Goal: Information Seeking & Learning: Understand process/instructions

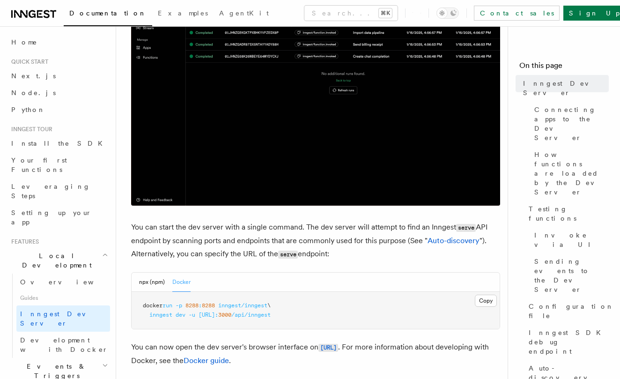
scroll to position [264, 0]
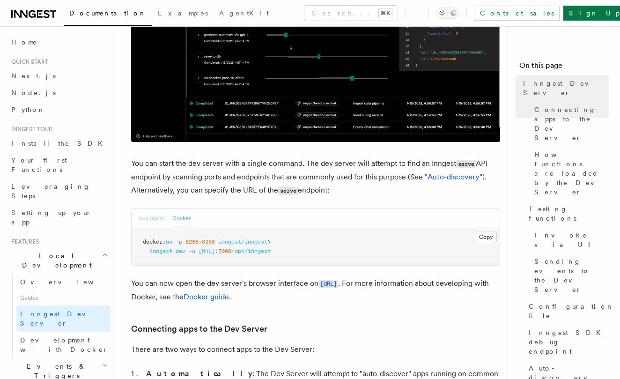
click at [149, 220] on button "npx (npm)" at bounding box center [152, 218] width 26 height 19
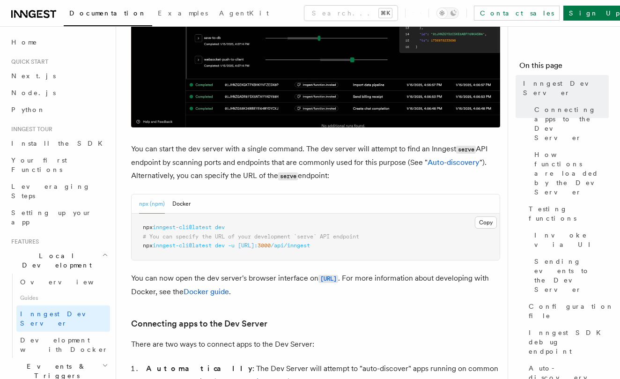
scroll to position [285, 0]
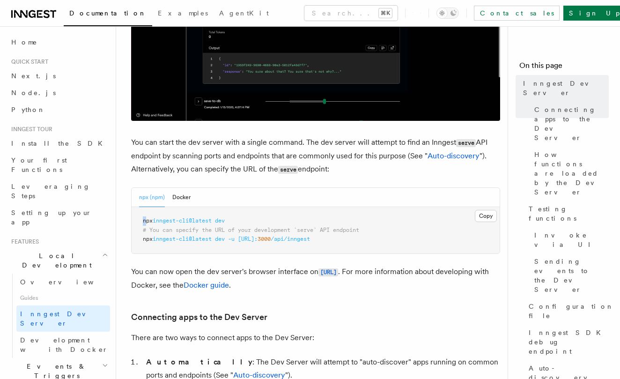
drag, startPoint x: 145, startPoint y: 221, endPoint x: 229, endPoint y: 216, distance: 84.4
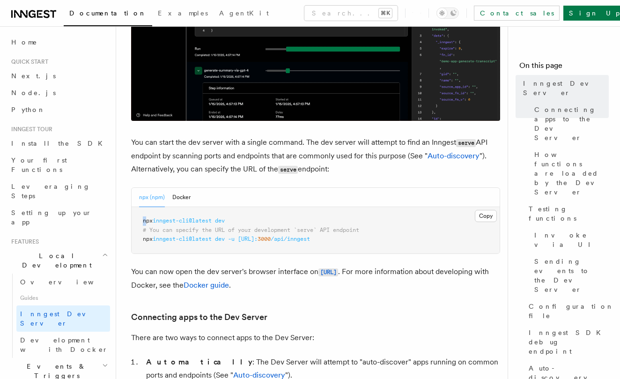
click at [229, 216] on pre "npx inngest-cli@latest dev # You can specify the URL of your development `serve…" at bounding box center [316, 230] width 368 height 46
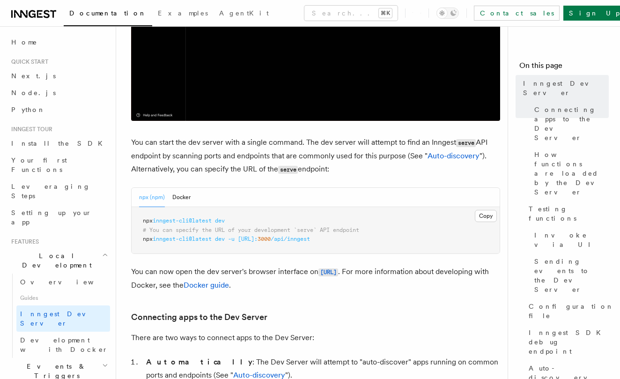
click at [238, 219] on pre "npx inngest-cli@latest dev # You can specify the URL of your development `serve…" at bounding box center [316, 230] width 368 height 46
drag, startPoint x: 238, startPoint y: 219, endPoint x: 200, endPoint y: 221, distance: 38.0
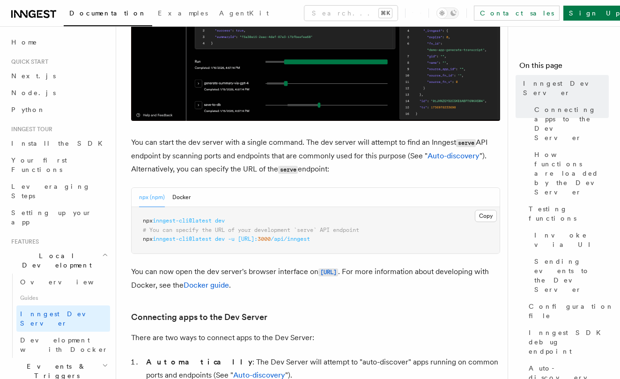
click at [145, 218] on pre "npx inngest-cli@latest dev # You can specify the URL of your development `serve…" at bounding box center [316, 230] width 368 height 46
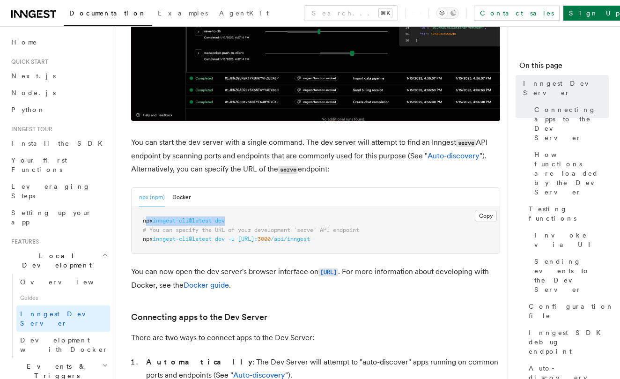
click at [200, 221] on pre "npx inngest-cli@latest dev # You can specify the URL of your development `serve…" at bounding box center [316, 230] width 368 height 46
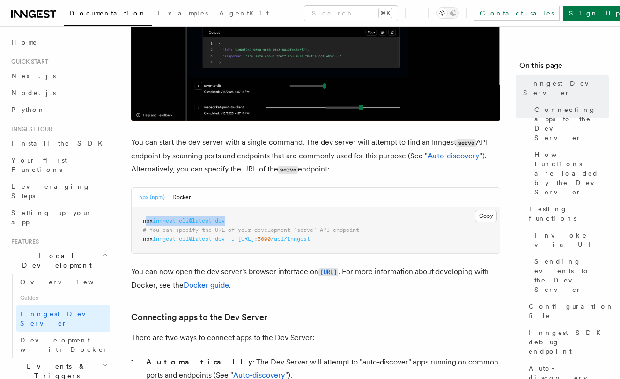
click at [200, 221] on span "inngest-cli@latest" at bounding box center [182, 220] width 59 height 7
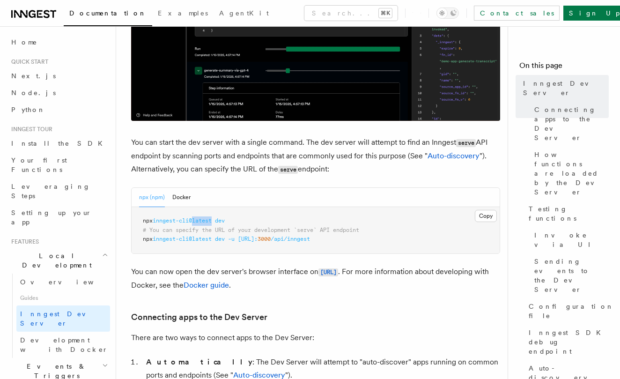
click at [200, 221] on span "inngest-cli@latest" at bounding box center [182, 220] width 59 height 7
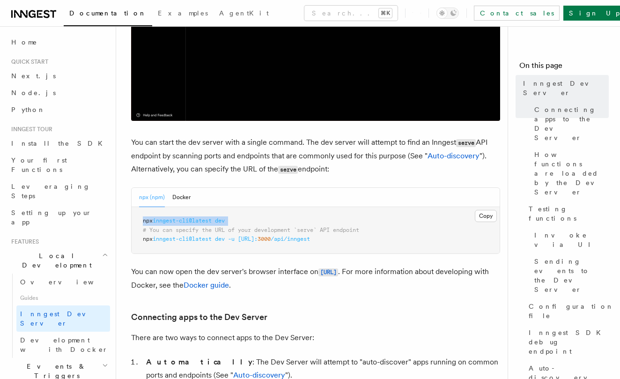
click at [200, 221] on span "inngest-cli@latest" at bounding box center [182, 220] width 59 height 7
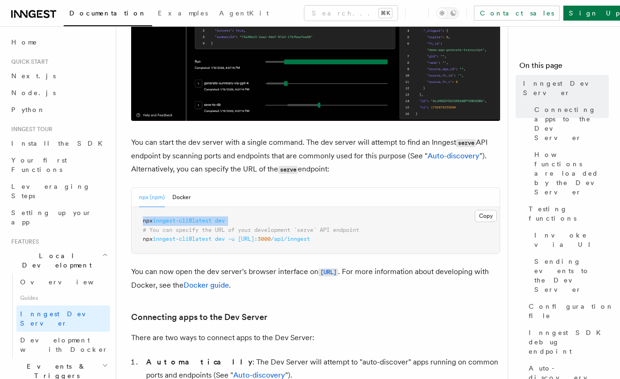
click at [200, 221] on span "inngest-cli@latest" at bounding box center [182, 220] width 59 height 7
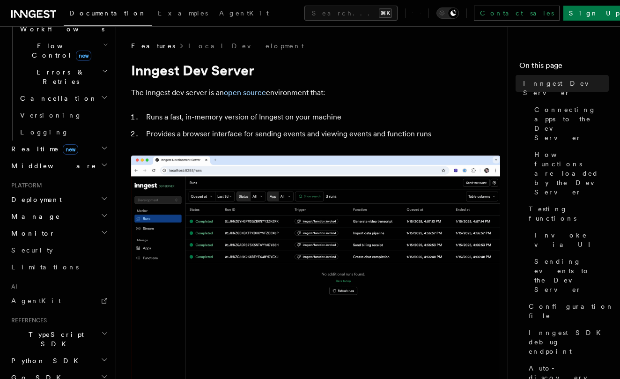
scroll to position [430, 0]
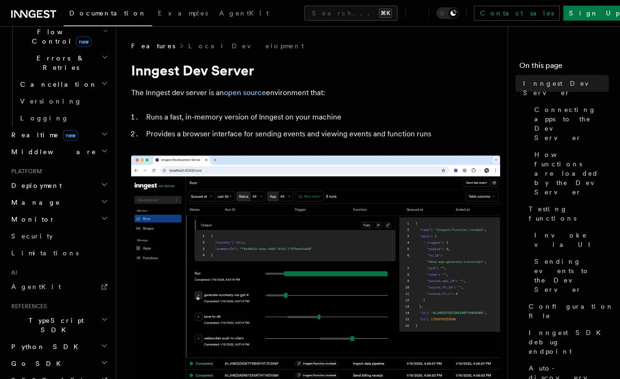
click at [37, 342] on span "Python SDK" at bounding box center [45, 346] width 76 height 9
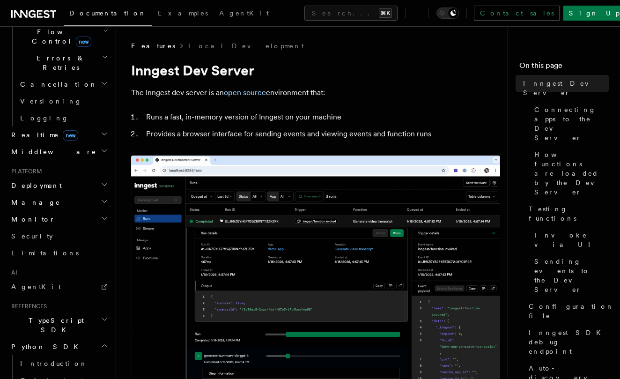
scroll to position [456, 0]
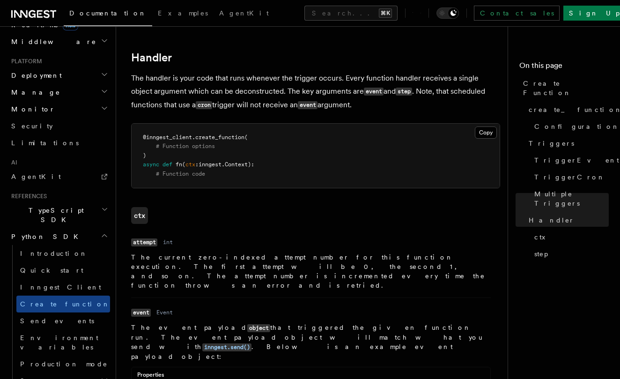
scroll to position [1646, 0]
